Goal: Task Accomplishment & Management: Use online tool/utility

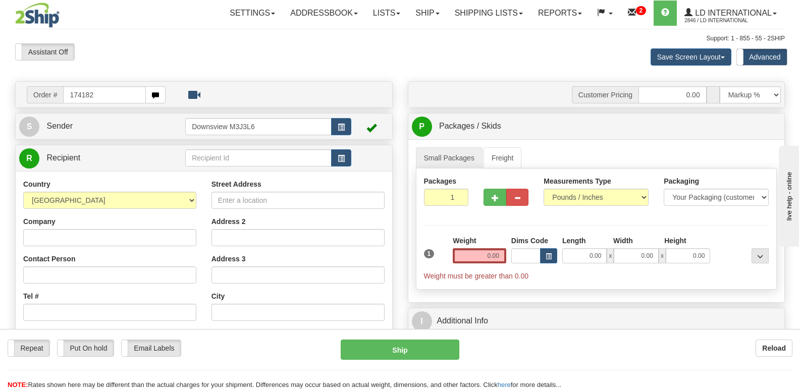
type input "174182"
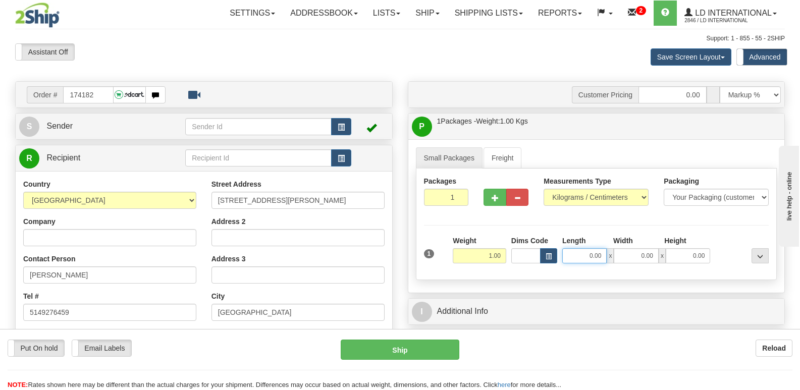
click at [587, 257] on input "0.00" at bounding box center [584, 255] width 44 height 15
type input "0.00"
click at [547, 254] on span "button" at bounding box center [549, 257] width 6 height 6
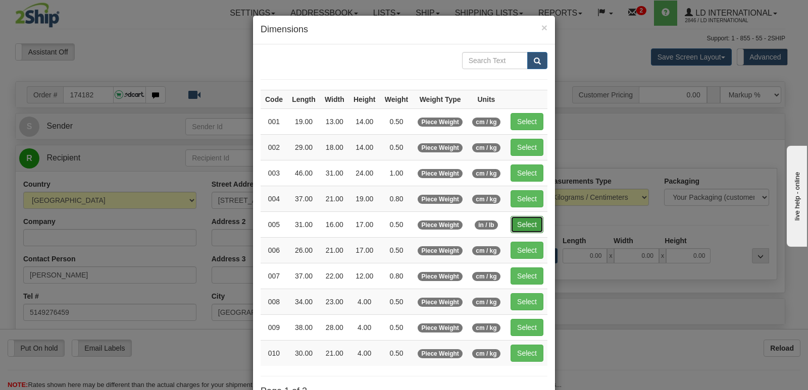
click at [523, 232] on button "Select" at bounding box center [526, 224] width 33 height 17
type input "005"
type input "0.50"
type input "31.00"
type input "16.00"
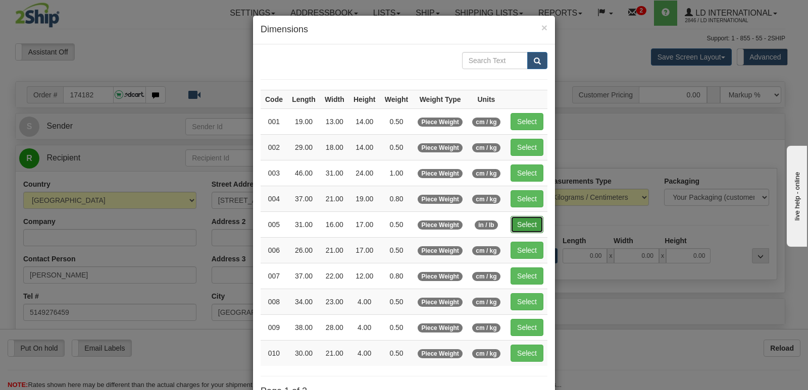
type input "17.00"
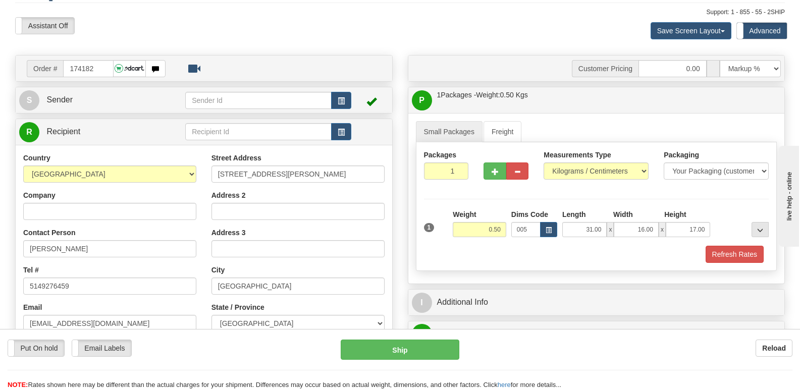
scroll to position [50, 0]
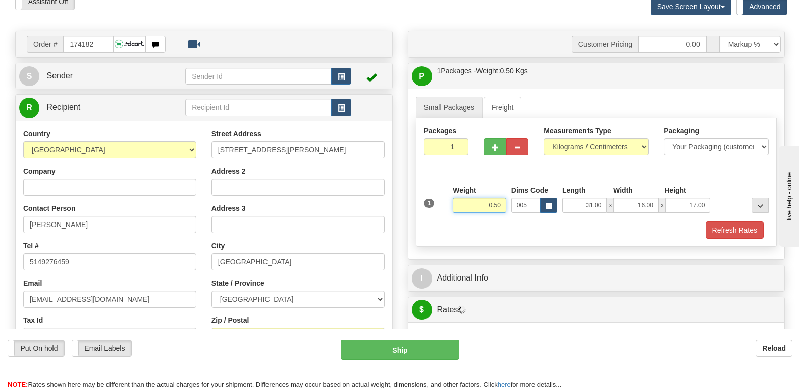
click at [485, 202] on input "0.50" at bounding box center [480, 205] width 54 height 15
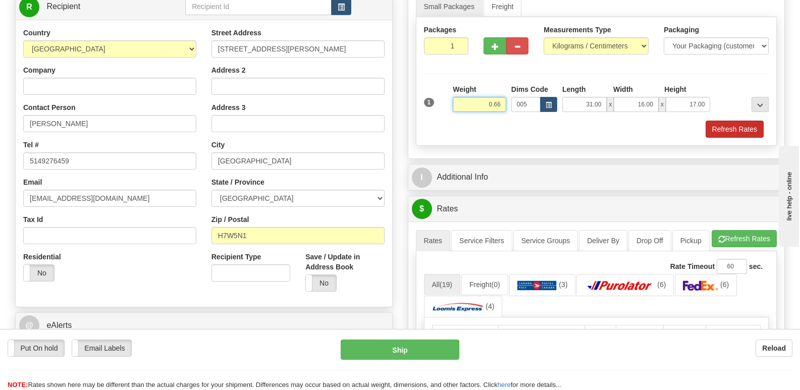
type input "0.66"
click at [724, 134] on button "Refresh Rates" at bounding box center [735, 129] width 58 height 17
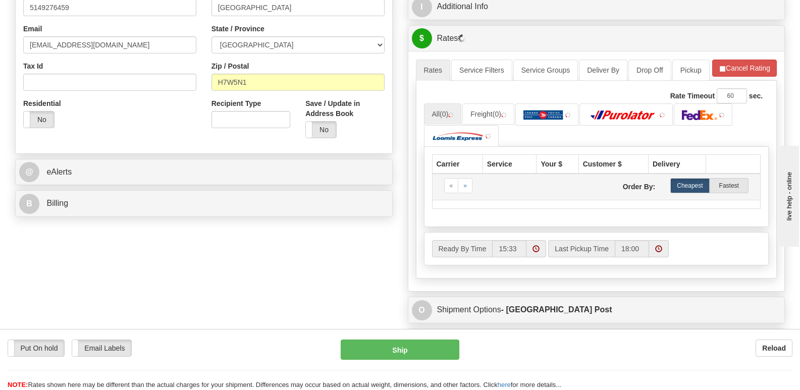
scroll to position [353, 0]
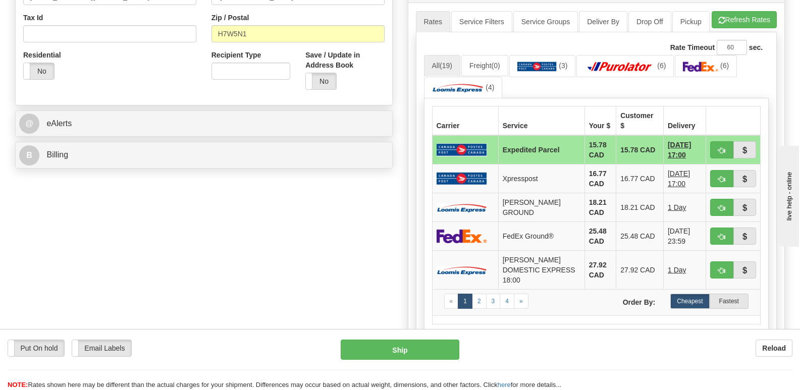
click at [585, 345] on div "Reload" at bounding box center [634, 348] width 318 height 17
